Goal: Book appointment/travel/reservation

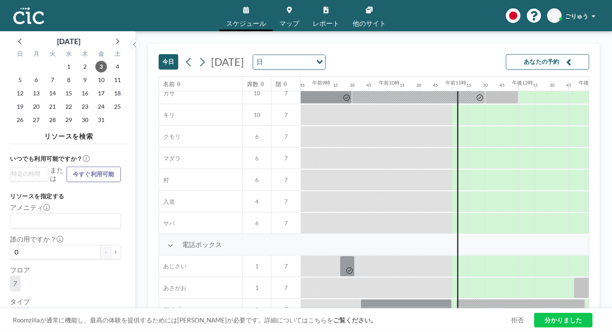
scroll to position [107, 582]
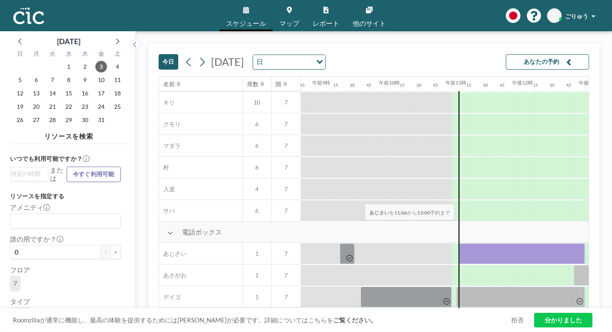
drag, startPoint x: 270, startPoint y: 186, endPoint x: 362, endPoint y: 184, distance: 92.5
click at [459, 243] on div at bounding box center [522, 253] width 126 height 21
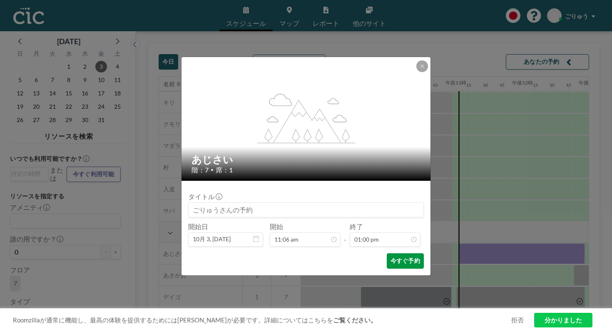
scroll to position [692, 0]
click at [391, 257] on font "今すぐ予約" at bounding box center [406, 260] width 30 height 7
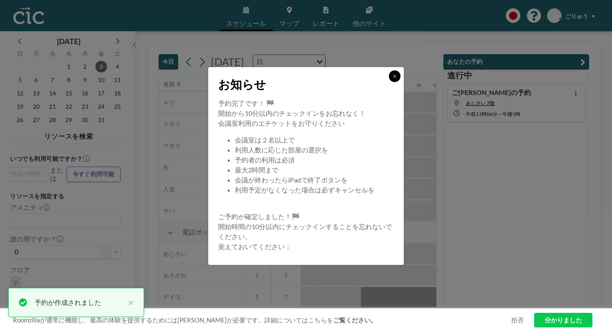
click at [389, 82] on button at bounding box center [395, 76] width 12 height 12
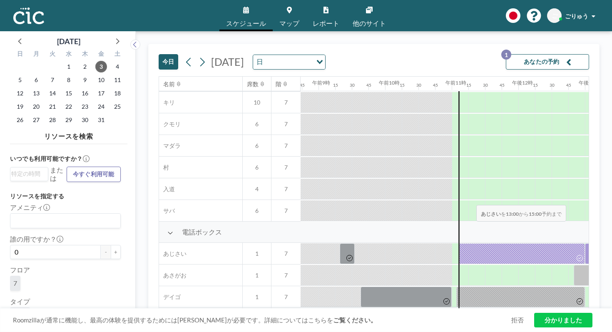
drag, startPoint x: 369, startPoint y: 185, endPoint x: 474, endPoint y: 185, distance: 105.0
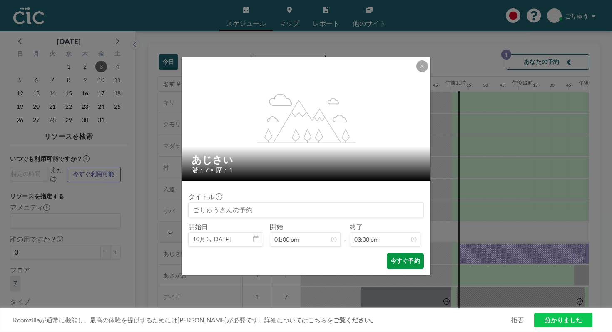
click at [391, 257] on font "今すぐ予約" at bounding box center [406, 260] width 30 height 7
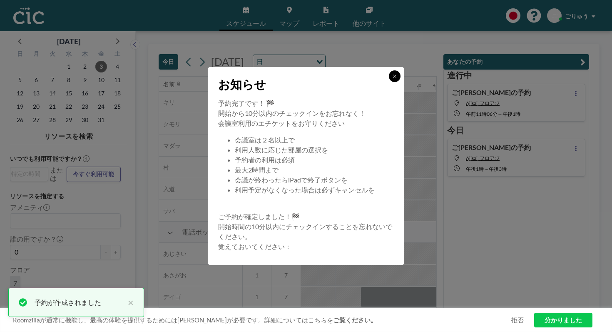
click at [389, 82] on button at bounding box center [395, 76] width 12 height 12
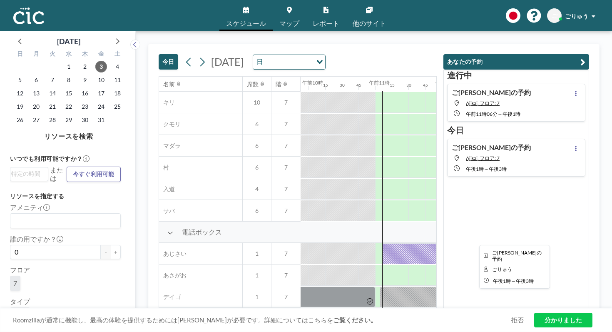
scroll to position [107, 759]
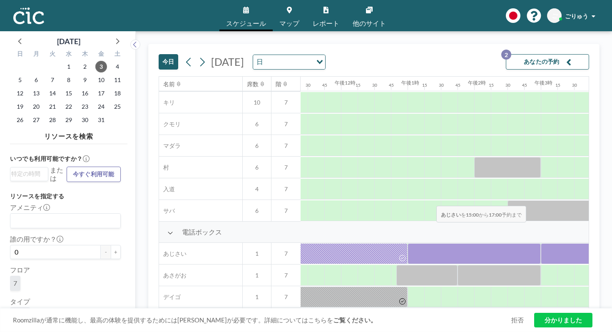
drag, startPoint x: 307, startPoint y: 187, endPoint x: 434, endPoint y: 186, distance: 126.6
click at [434, 243] on div at bounding box center [341, 254] width 1600 height 22
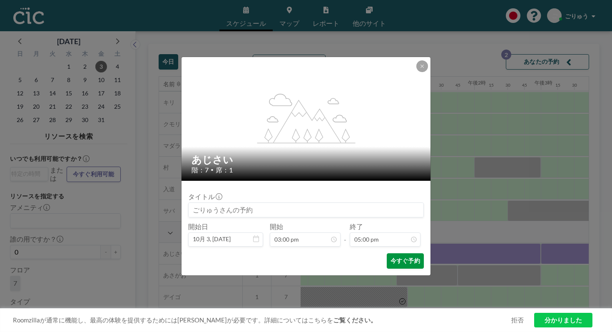
scroll to position [904, 0]
click at [391, 257] on font "今すぐ予約" at bounding box center [406, 260] width 30 height 7
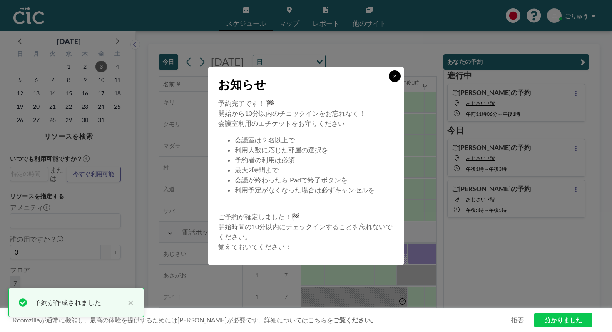
click at [389, 82] on button at bounding box center [395, 76] width 12 height 12
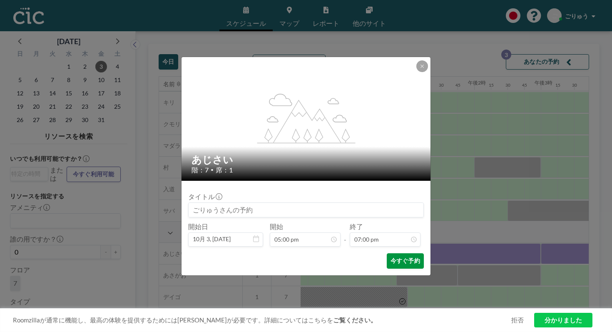
click at [391, 257] on font "今すぐ予約" at bounding box center [406, 260] width 30 height 7
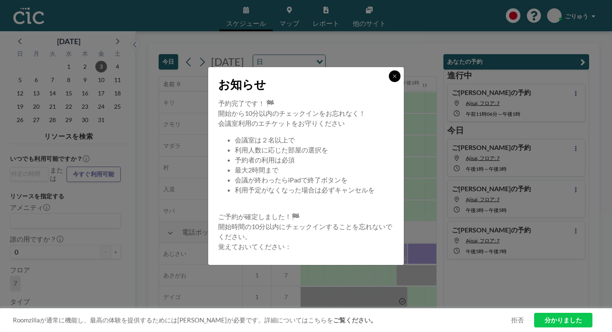
click at [389, 82] on button at bounding box center [395, 76] width 12 height 12
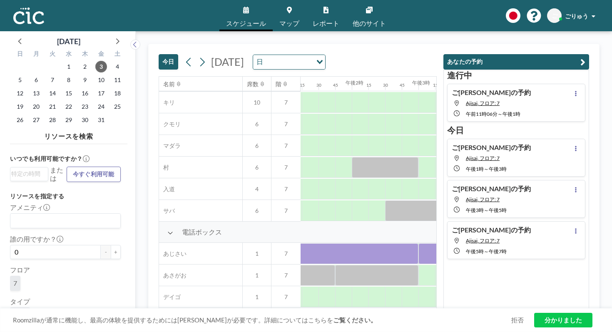
scroll to position [107, 882]
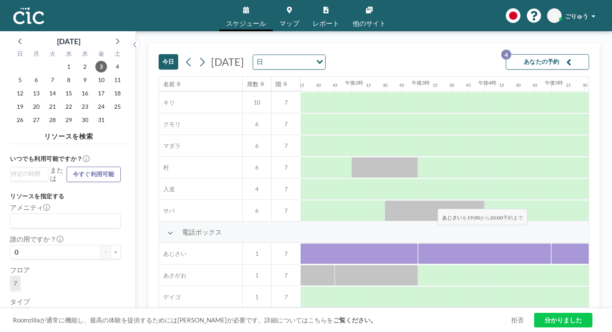
drag, startPoint x: 399, startPoint y: 189, endPoint x: 435, endPoint y: 189, distance: 36.2
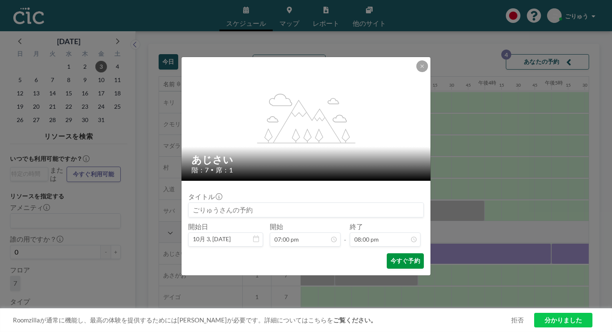
scroll to position [1064, 0]
click at [391, 257] on font "今すぐ予約" at bounding box center [406, 260] width 30 height 7
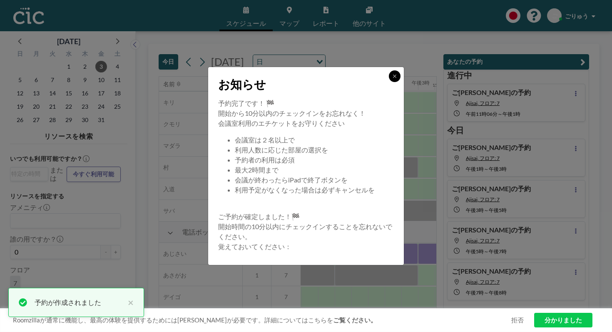
click at [392, 79] on icon at bounding box center [394, 76] width 5 height 5
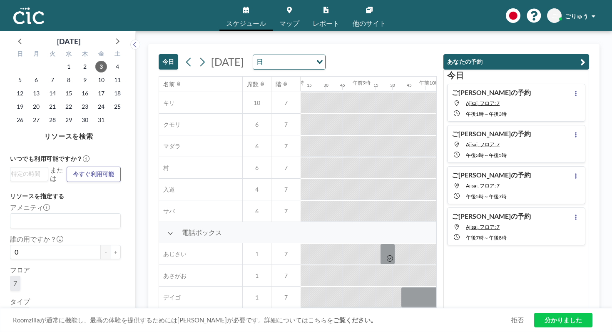
scroll to position [107, 530]
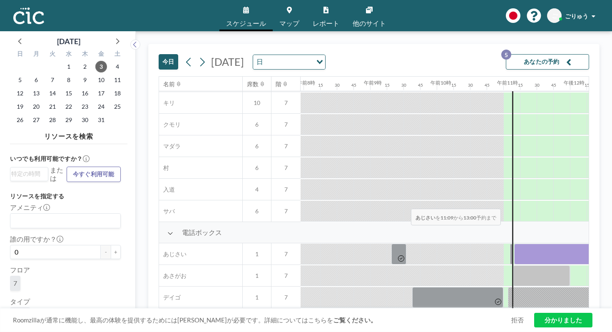
drag, startPoint x: 320, startPoint y: 184, endPoint x: 409, endPoint y: 189, distance: 88.9
click at [514, 244] on div at bounding box center [575, 254] width 122 height 21
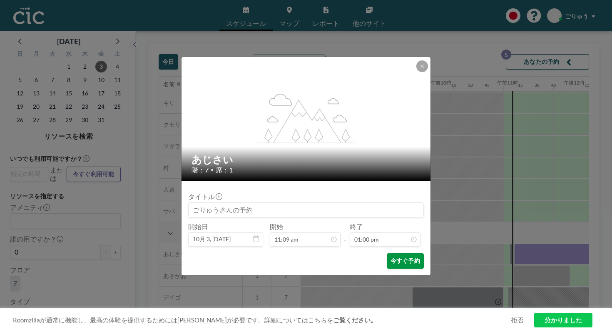
scroll to position [692, 0]
click at [391, 257] on font "今すぐ予約" at bounding box center [406, 260] width 30 height 7
